Goal: Check status: Check status

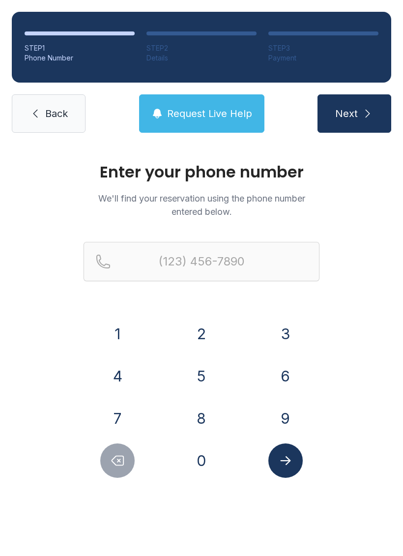
click at [284, 374] on button "6" at bounding box center [286, 376] width 34 height 34
click at [100, 316] on form "(6 1 2 3 4 5 6 7 8 9 0" at bounding box center [202, 360] width 236 height 236
click at [115, 337] on button "1" at bounding box center [117, 334] width 34 height 34
click at [203, 386] on button "5" at bounding box center [201, 376] width 34 height 34
click at [118, 389] on button "4" at bounding box center [117, 376] width 34 height 34
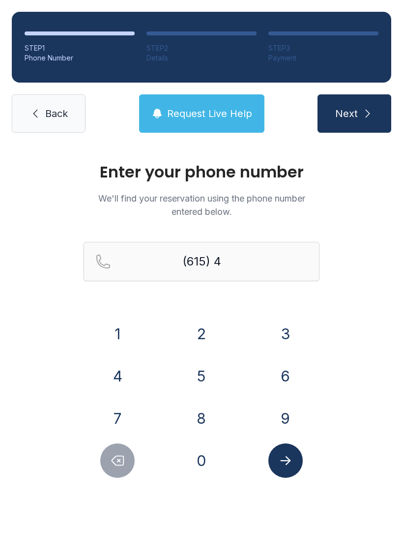
click at [199, 335] on button "2" at bounding box center [201, 334] width 34 height 34
click at [282, 371] on button "6" at bounding box center [286, 376] width 34 height 34
click at [103, 383] on button "4" at bounding box center [117, 376] width 34 height 34
click at [204, 339] on button "2" at bounding box center [201, 334] width 34 height 34
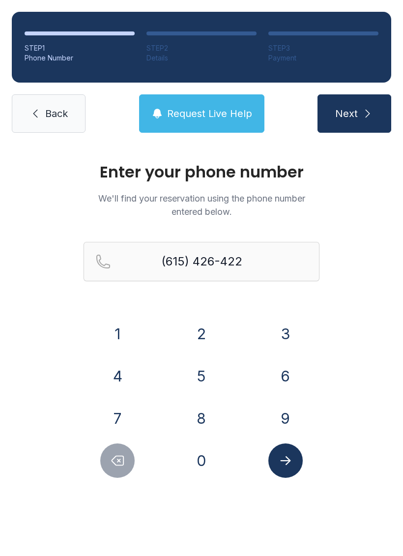
click at [197, 380] on button "5" at bounding box center [201, 376] width 34 height 34
type input "[PHONE_NUMBER]"
click at [283, 467] on icon "Submit lookup form" at bounding box center [285, 461] width 15 height 15
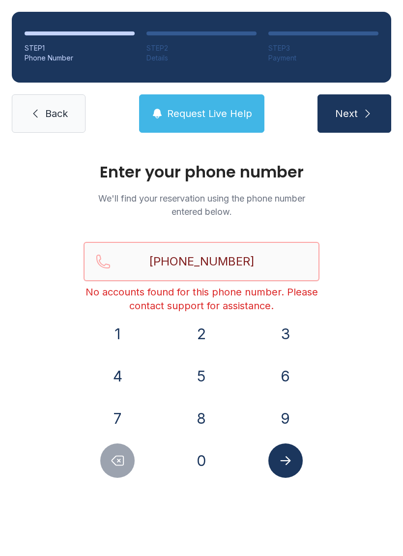
click at [266, 267] on input "[PHONE_NUMBER]" at bounding box center [202, 261] width 236 height 39
click at [23, 103] on link "Back" at bounding box center [49, 113] width 74 height 38
